Goal: Information Seeking & Learning: Get advice/opinions

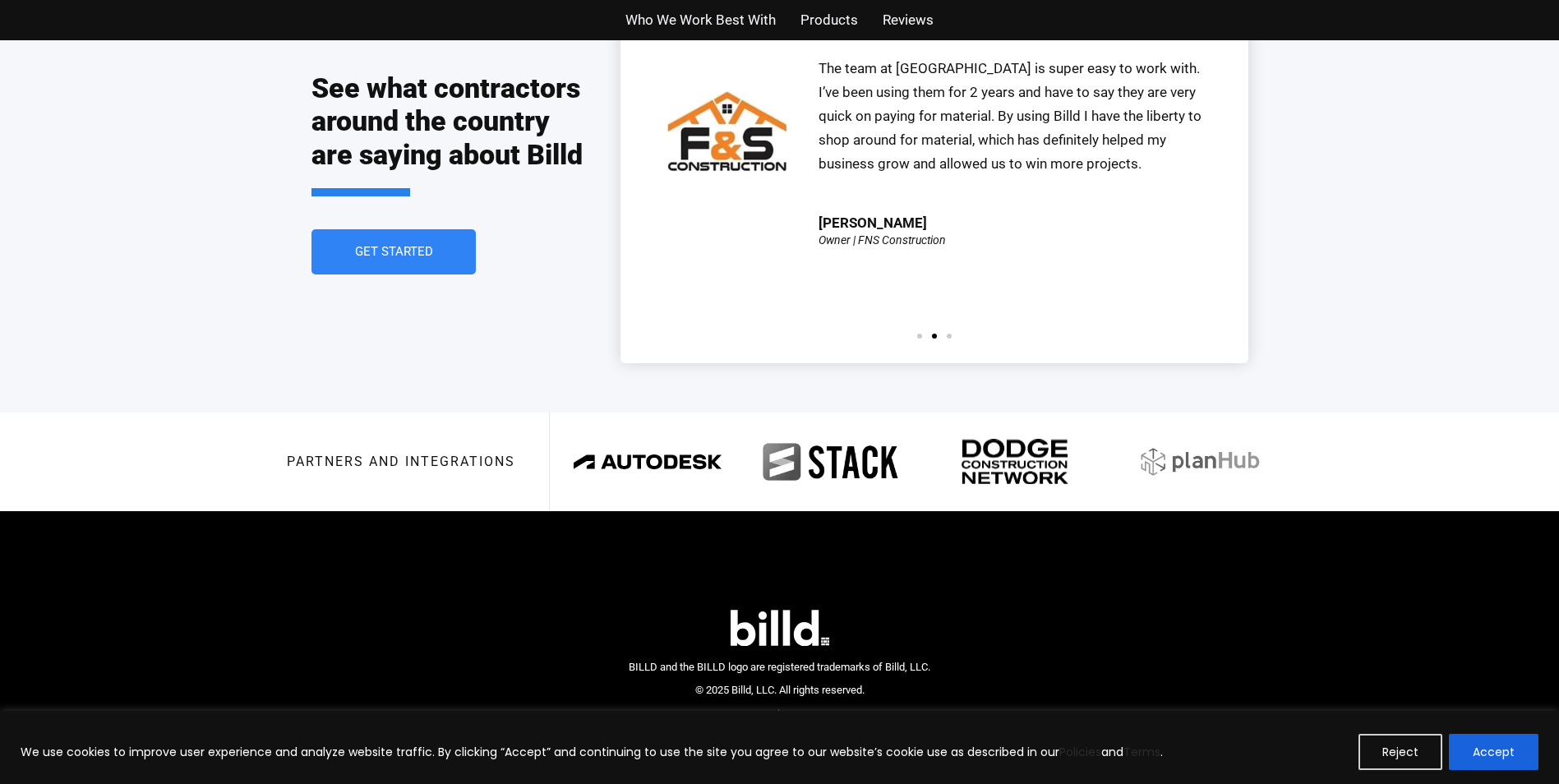
scroll to position [2993, 0]
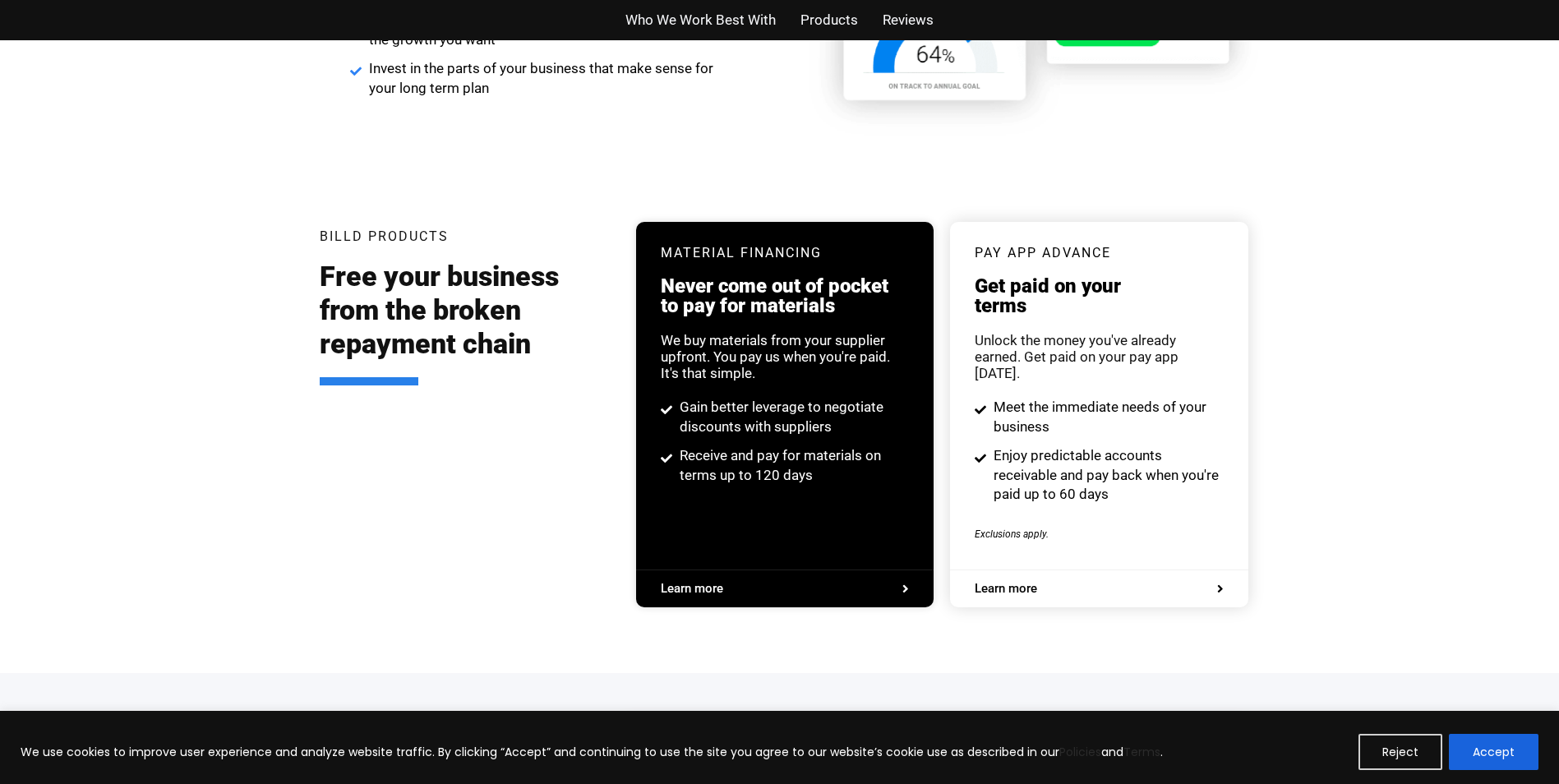
drag, startPoint x: 1489, startPoint y: 757, endPoint x: 1487, endPoint y: 741, distance: 16.1
click at [1489, 752] on button "Accept" at bounding box center [1494, 751] width 90 height 36
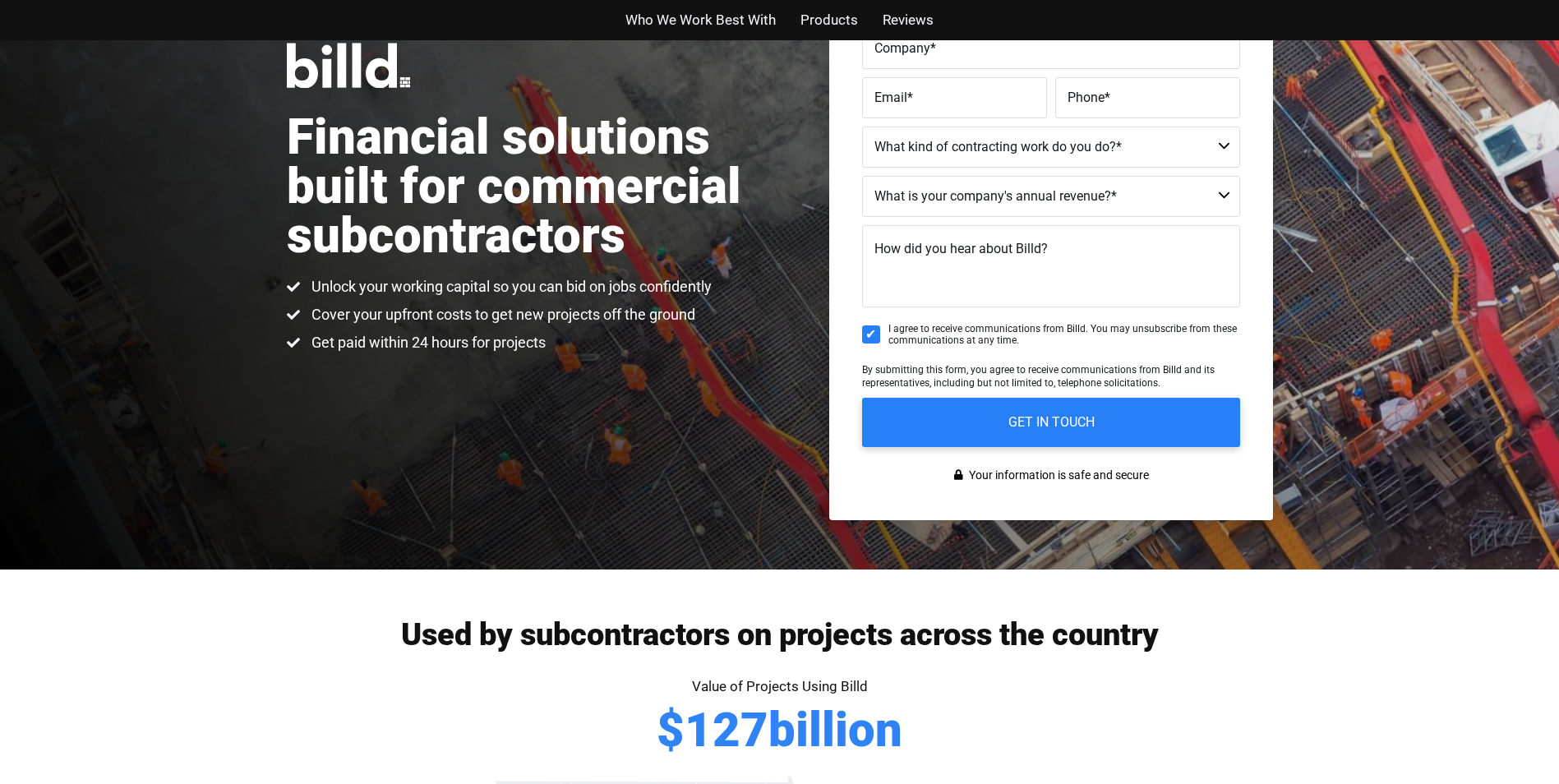
scroll to position [0, 0]
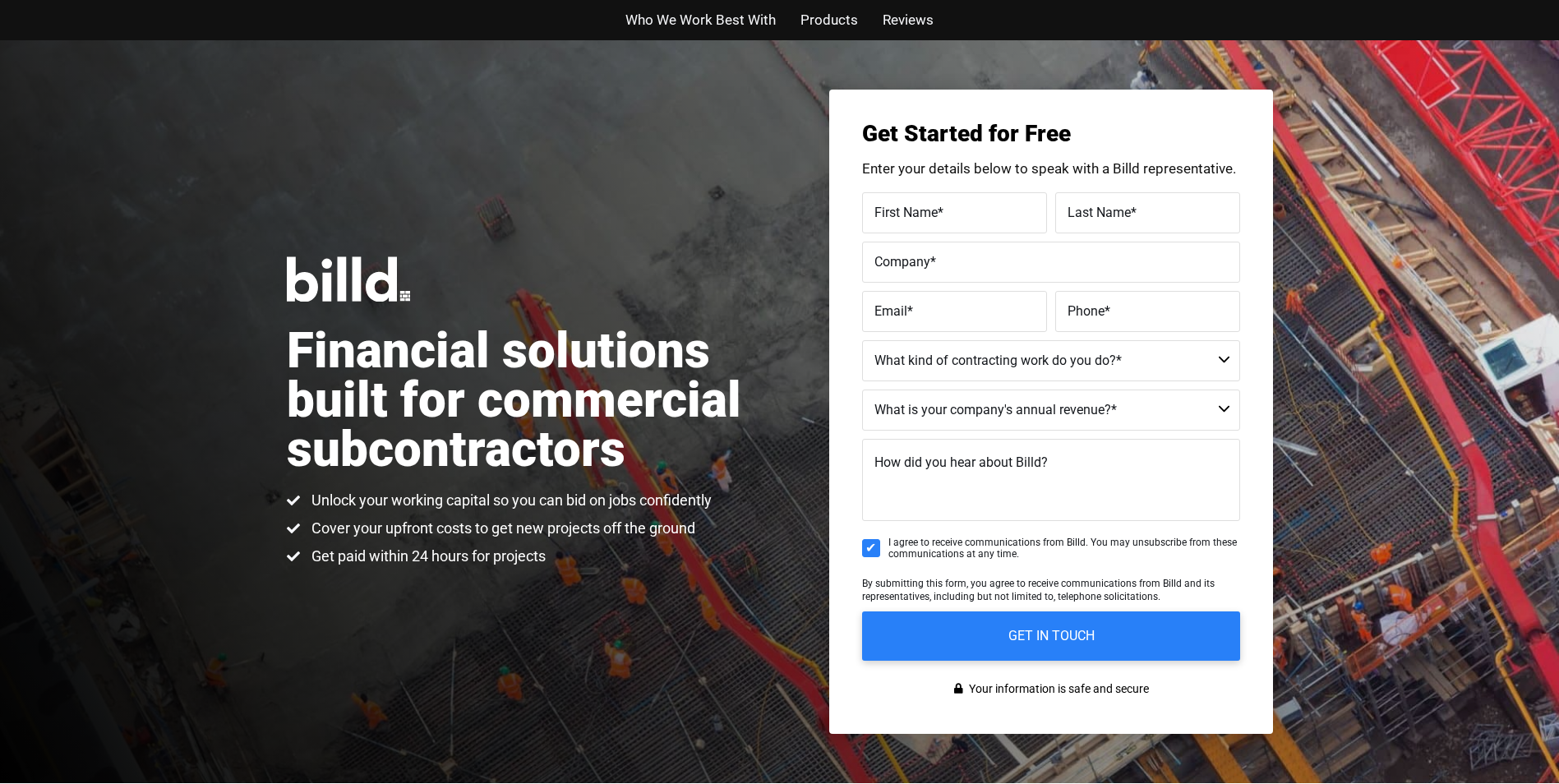
click at [900, 16] on span "Reviews" at bounding box center [908, 19] width 51 height 24
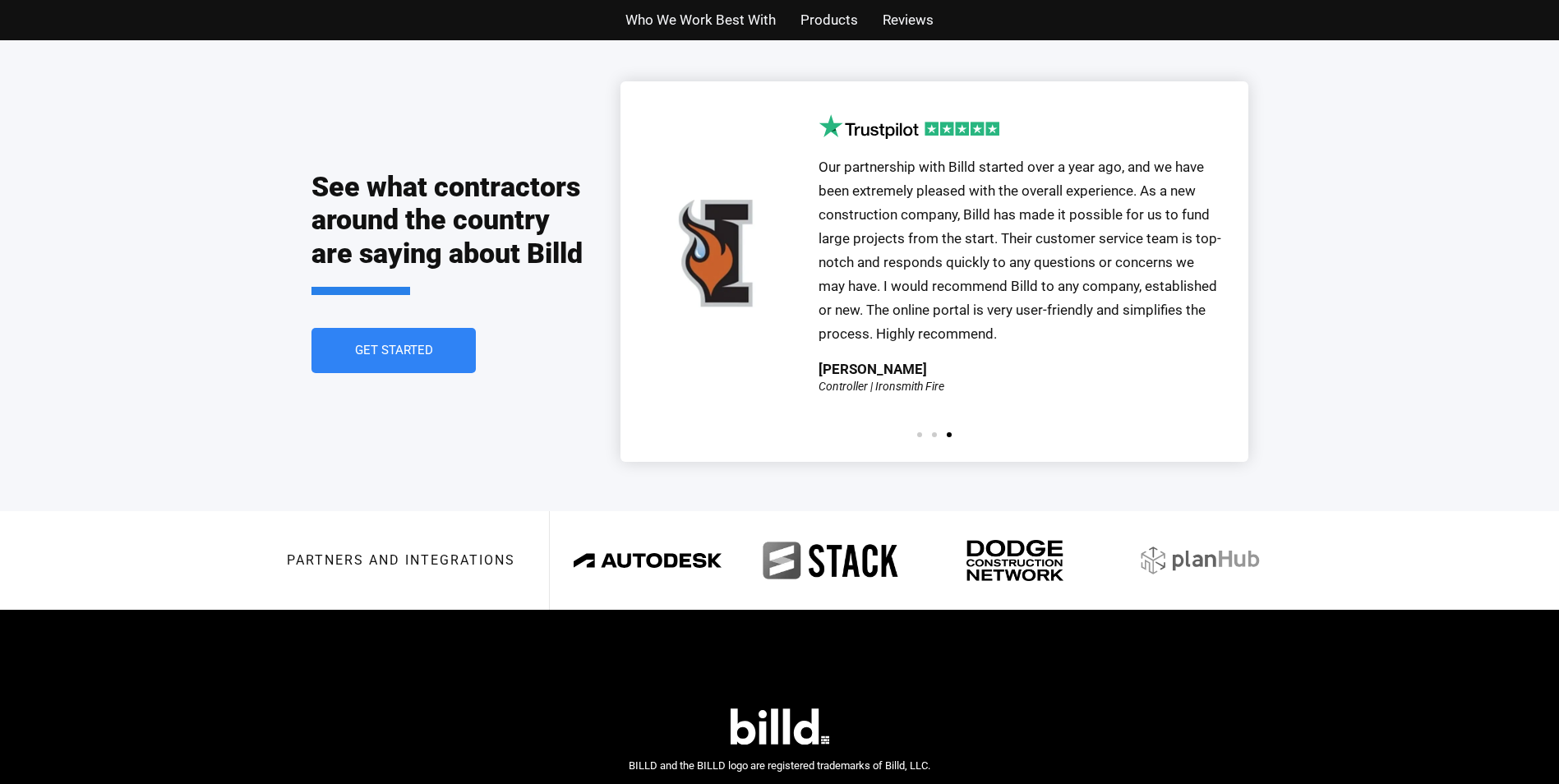
scroll to position [3649, 0]
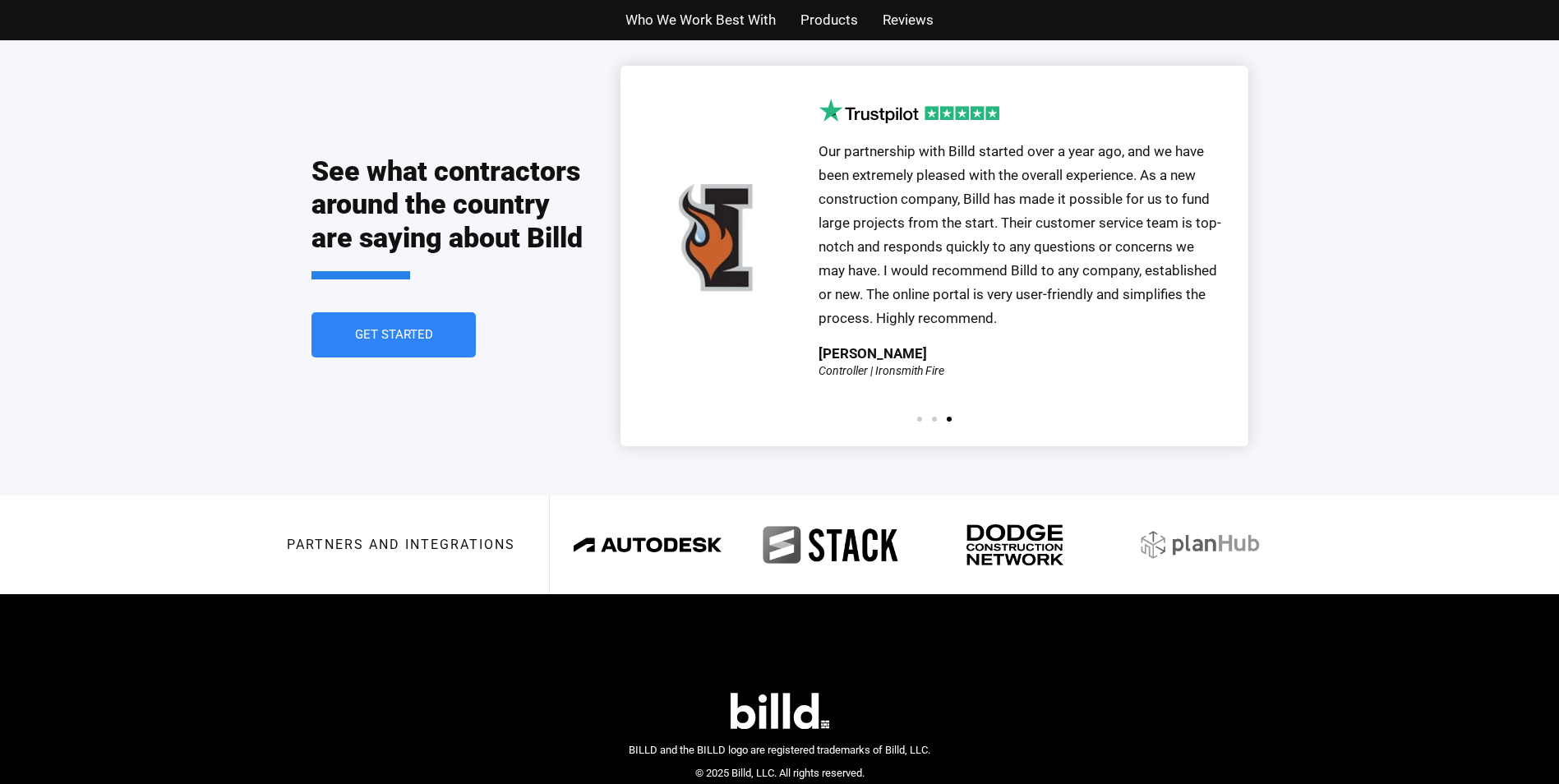
click at [916, 238] on span "Our partnership with Billd started over a year ago, and we have been extremely …" at bounding box center [1019, 233] width 402 height 182
click at [936, 379] on div "Our partnership with Billd started over a year ago, and we have been extremely …" at bounding box center [934, 255] width 628 height 379
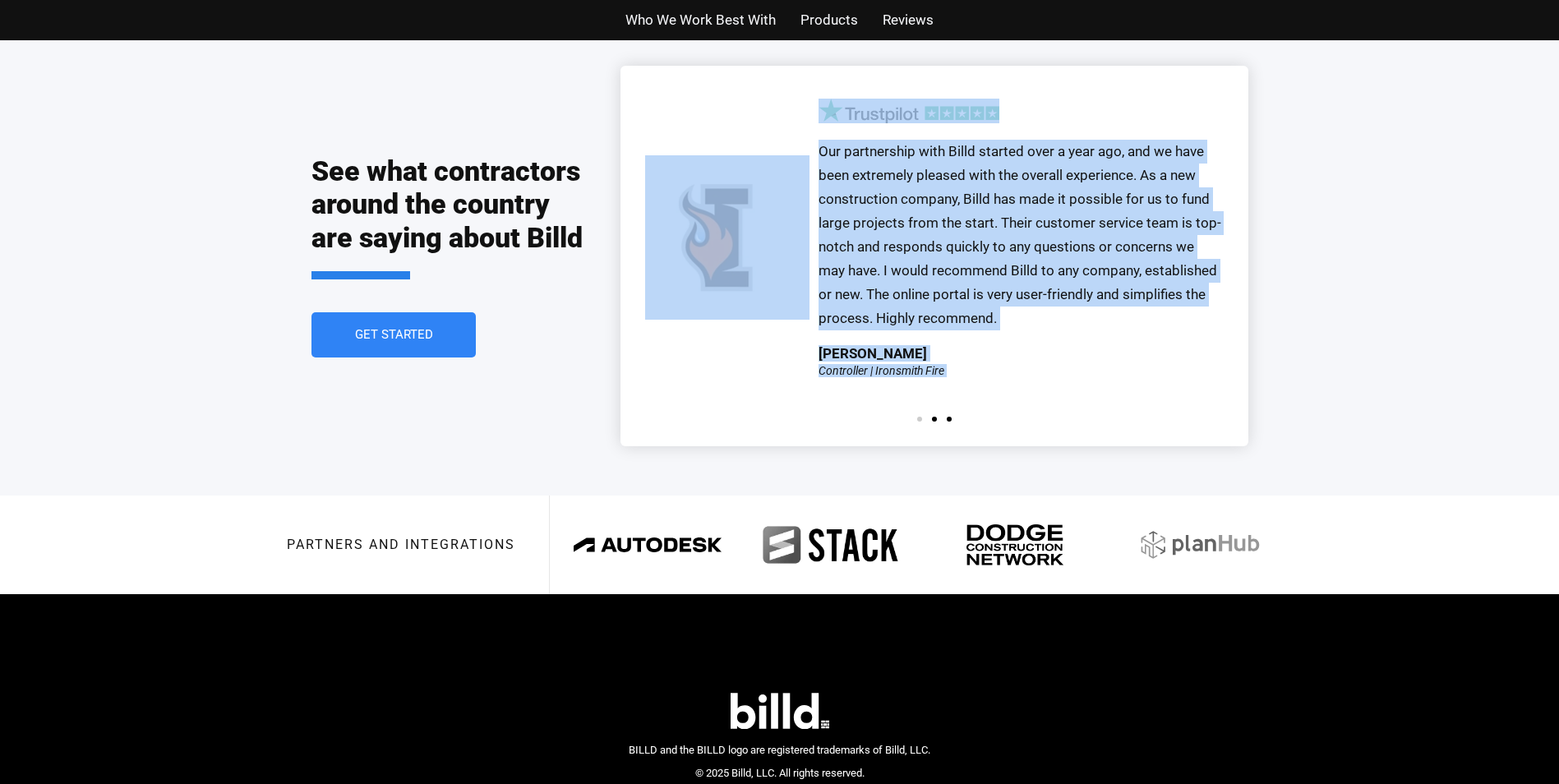
click at [933, 416] on span "Go to slide 2" at bounding box center [935, 419] width 5 height 5
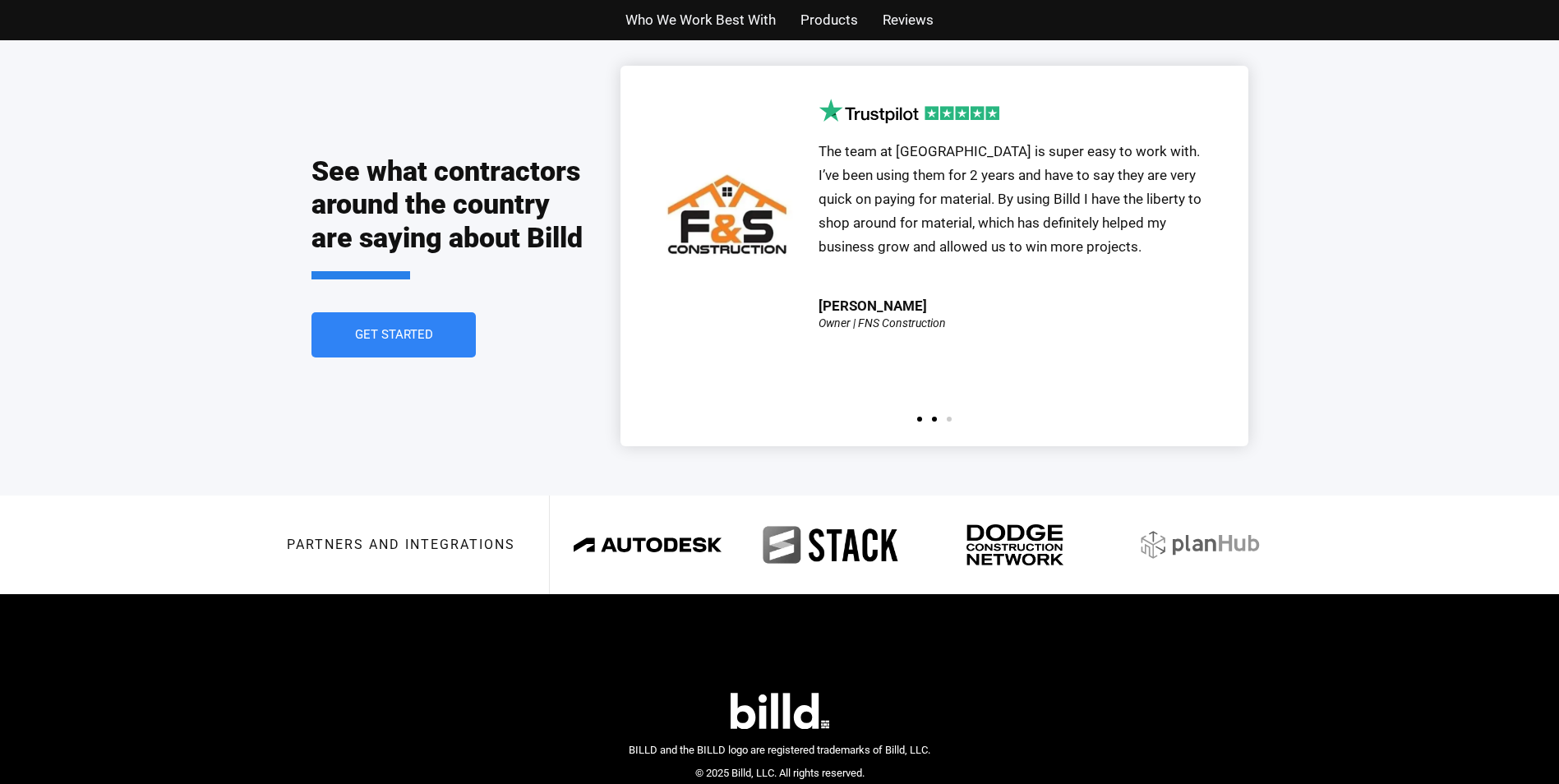
click at [920, 416] on span "Go to slide 1" at bounding box center [920, 419] width 5 height 5
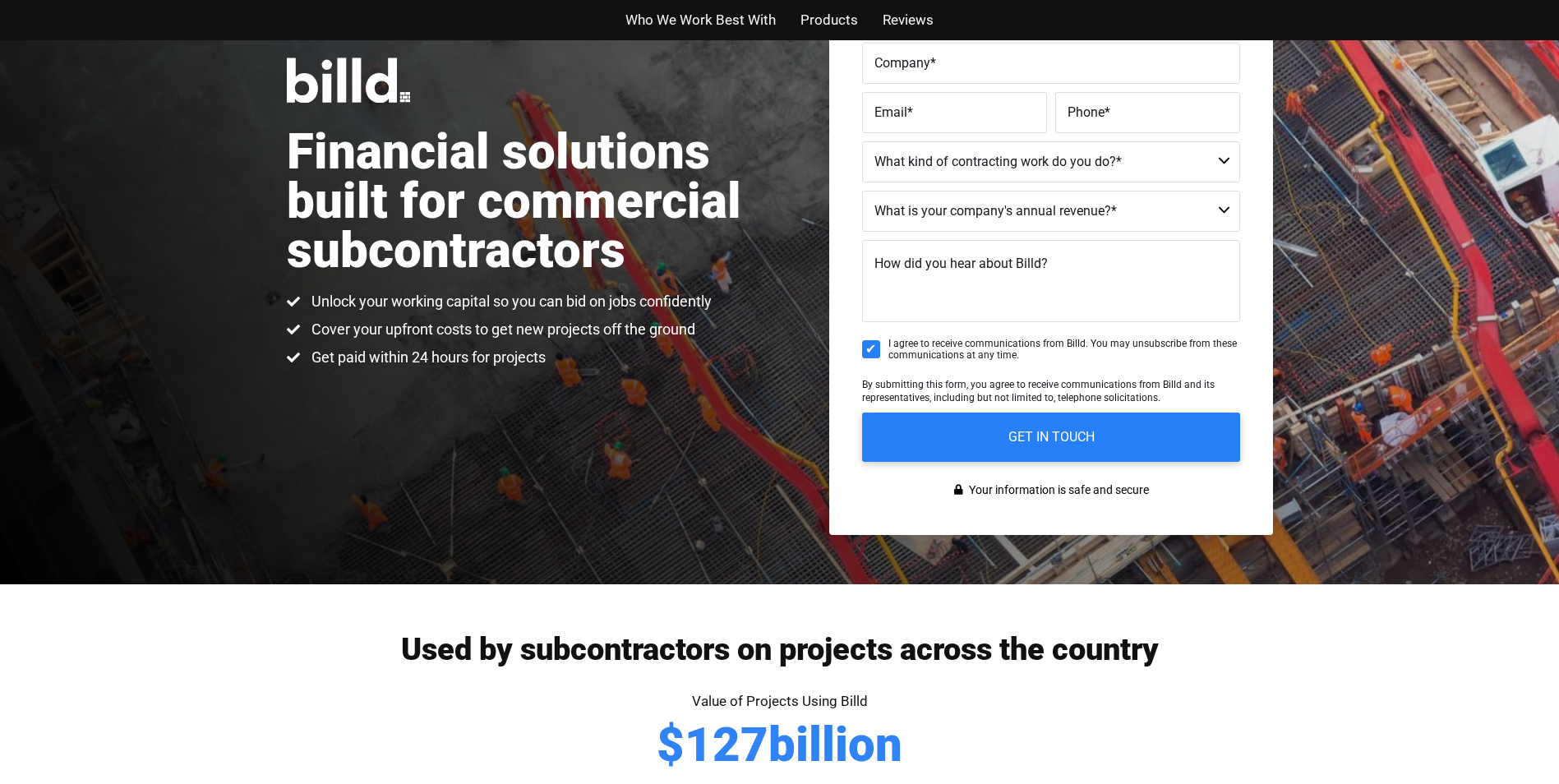
scroll to position [0, 0]
